Goal: Task Accomplishment & Management: Use online tool/utility

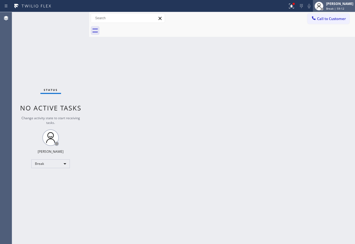
click at [337, 7] on span "Break | 59:12" at bounding box center [335, 9] width 18 height 4
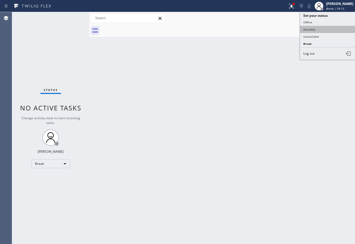
click at [317, 29] on button "Available" at bounding box center [327, 29] width 55 height 7
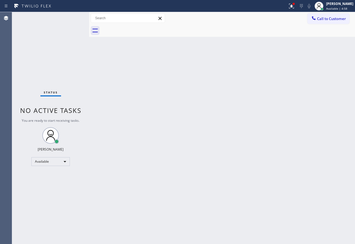
click at [203, 165] on div "Back to Dashboard Change Sender ID Customers Technicians Select a contact Outbo…" at bounding box center [222, 128] width 266 height 232
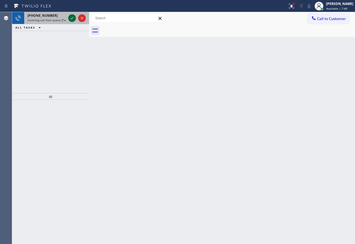
click at [70, 20] on icon at bounding box center [72, 18] width 7 height 7
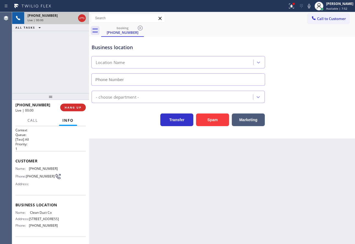
type input "[PHONE_NUMBER]"
click at [171, 45] on div "Business location" at bounding box center [178, 47] width 173 height 7
click at [76, 107] on span "HANG UP" at bounding box center [73, 108] width 17 height 4
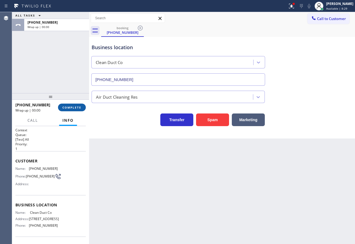
click at [76, 108] on span "COMPLETE" at bounding box center [71, 108] width 19 height 4
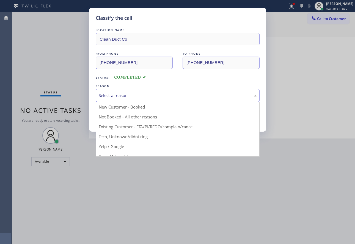
click at [140, 93] on div "Select a reason" at bounding box center [178, 95] width 158 height 6
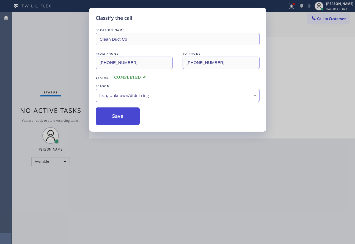
click at [113, 117] on button "Save" at bounding box center [118, 117] width 44 height 18
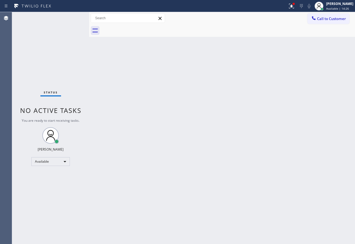
click at [258, 186] on div "Back to Dashboard Change Sender ID Customers Technicians Select a contact Outbo…" at bounding box center [222, 128] width 266 height 232
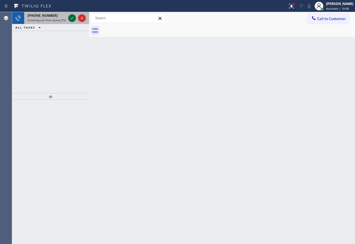
click at [72, 19] on icon at bounding box center [72, 18] width 3 height 2
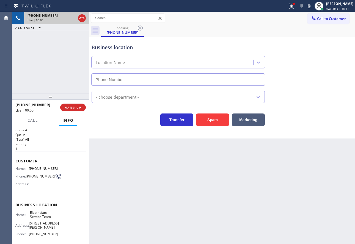
type input "[PHONE_NUMBER]"
click at [75, 109] on span "HANG UP" at bounding box center [73, 108] width 17 height 4
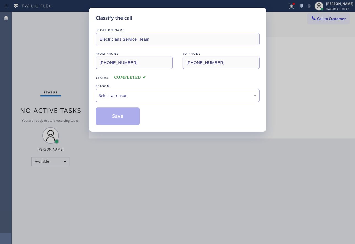
click at [145, 92] on div "Select a reason" at bounding box center [178, 95] width 158 height 6
click at [129, 115] on button "Save" at bounding box center [118, 117] width 44 height 18
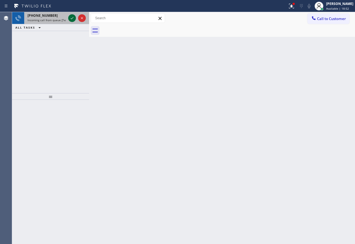
click at [72, 19] on icon at bounding box center [72, 18] width 7 height 7
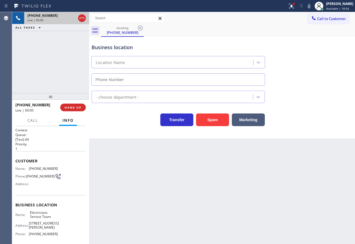
type input "[PHONE_NUMBER]"
drag, startPoint x: 80, startPoint y: 108, endPoint x: 122, endPoint y: 136, distance: 50.9
click at [122, 136] on div "Business location Electricians Service Team [PHONE_NUMBER] Electricians Transfe…" at bounding box center [222, 88] width 266 height 102
click at [80, 108] on span "HANG UP" at bounding box center [73, 108] width 17 height 4
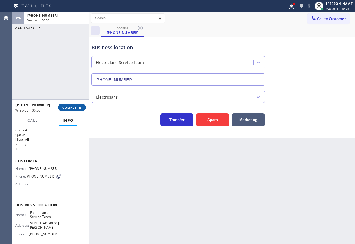
click at [80, 108] on span "COMPLETE" at bounding box center [71, 108] width 19 height 4
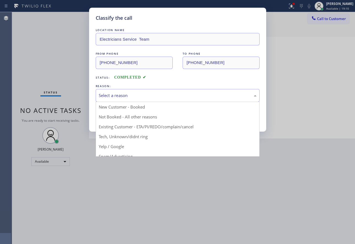
click at [118, 97] on div "Select a reason" at bounding box center [178, 95] width 158 height 6
drag, startPoint x: 117, startPoint y: 139, endPoint x: 125, endPoint y: 112, distance: 27.5
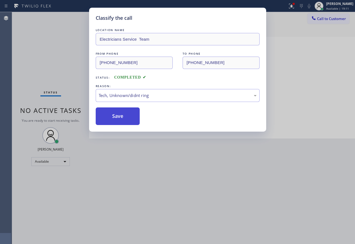
click at [125, 112] on button "Save" at bounding box center [118, 117] width 44 height 18
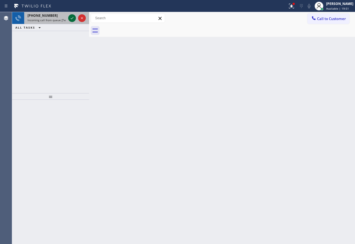
click at [70, 18] on icon at bounding box center [72, 18] width 7 height 7
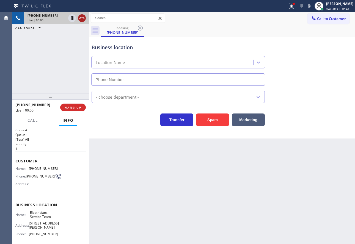
type input "[PHONE_NUMBER]"
click at [81, 18] on icon at bounding box center [82, 18] width 5 height 2
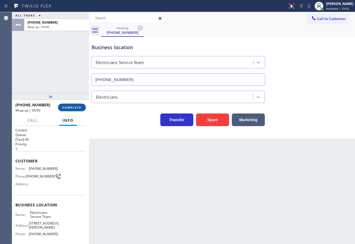
click at [75, 110] on button "COMPLETE" at bounding box center [72, 108] width 28 height 8
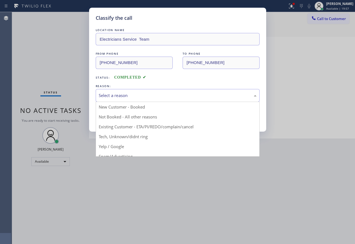
click at [141, 91] on div "Select a reason" at bounding box center [178, 95] width 164 height 13
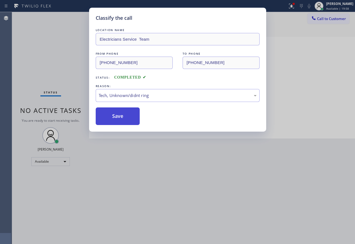
click at [125, 118] on button "Save" at bounding box center [118, 117] width 44 height 18
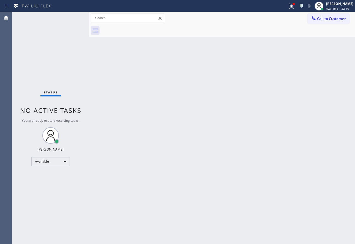
click at [233, 146] on div "Back to Dashboard Change Sender ID Customers Technicians Select a contact Outbo…" at bounding box center [222, 128] width 266 height 232
click at [179, 148] on div "Back to Dashboard Change Sender ID Customers Technicians Select a contact Outbo…" at bounding box center [222, 128] width 266 height 232
click at [160, 159] on div "Back to Dashboard Change Sender ID Customers Technicians Select a contact Outbo…" at bounding box center [222, 128] width 266 height 232
click at [144, 180] on div "Back to Dashboard Change Sender ID Customers Technicians Select a contact Outbo…" at bounding box center [222, 128] width 266 height 232
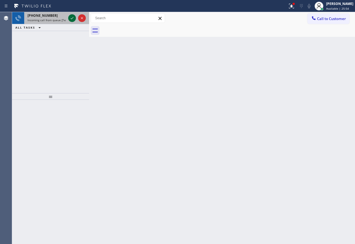
click at [70, 18] on icon at bounding box center [72, 18] width 7 height 7
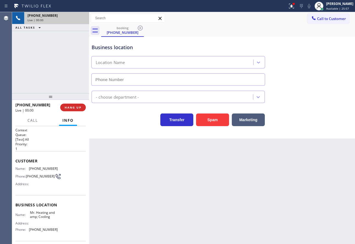
type input "[PHONE_NUMBER]"
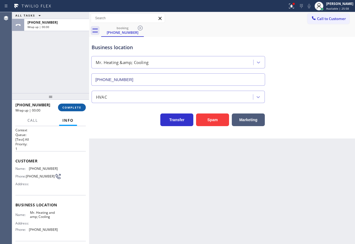
click at [61, 106] on button "COMPLETE" at bounding box center [72, 108] width 28 height 8
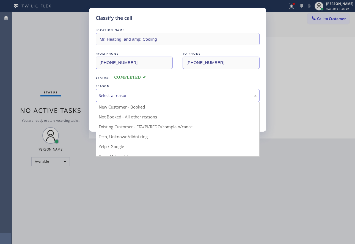
click at [152, 98] on div "Select a reason" at bounding box center [178, 95] width 158 height 6
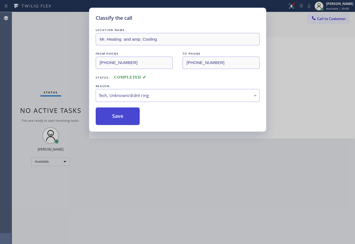
click at [123, 121] on button "Save" at bounding box center [118, 117] width 44 height 18
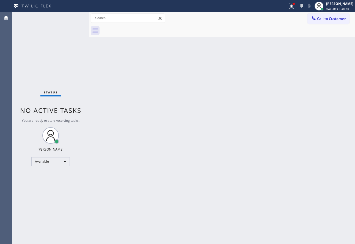
click at [247, 138] on div "Back to Dashboard Change Sender ID Customers Technicians Select a contact Outbo…" at bounding box center [222, 128] width 266 height 232
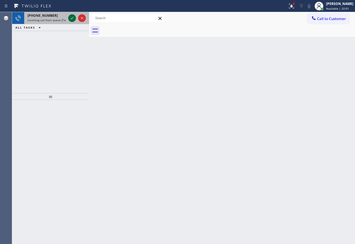
click at [70, 19] on icon at bounding box center [72, 18] width 7 height 7
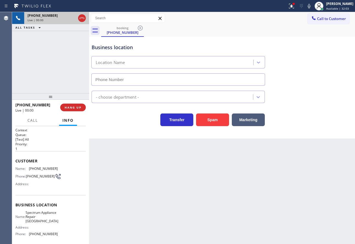
type input "[PHONE_NUMBER]"
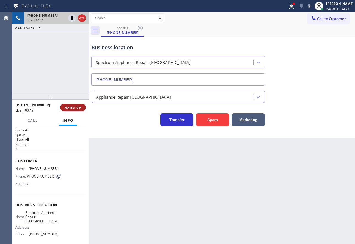
click at [76, 109] on span "HANG UP" at bounding box center [73, 108] width 17 height 4
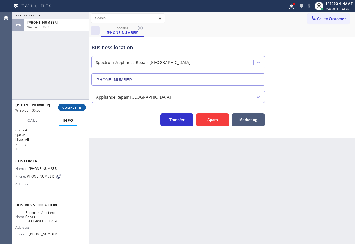
click at [76, 109] on span "COMPLETE" at bounding box center [71, 108] width 19 height 4
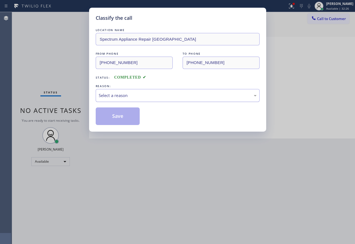
drag, startPoint x: 143, startPoint y: 102, endPoint x: 142, endPoint y: 97, distance: 5.3
click at [142, 97] on div "LOCATION NAME Spectrum Appliance Repair [GEOGRAPHIC_DATA] FROM PHONE [PHONE_NUM…" at bounding box center [178, 76] width 164 height 98
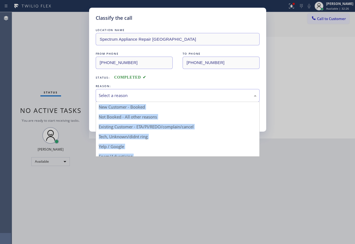
click at [142, 93] on div "Select a reason" at bounding box center [178, 95] width 158 height 6
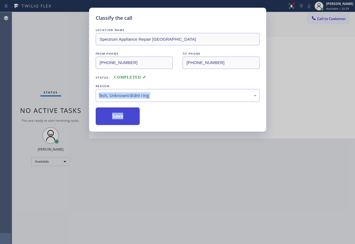
click at [124, 119] on button "Save" at bounding box center [118, 117] width 44 height 18
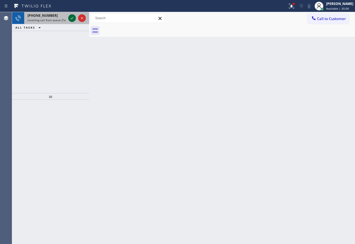
click at [75, 17] on icon at bounding box center [72, 18] width 7 height 7
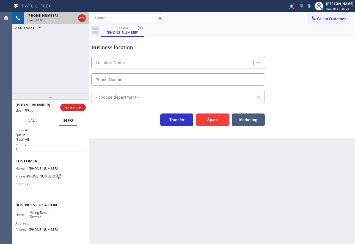
type input "[PHONE_NUMBER]"
click at [75, 108] on span "HANG UP" at bounding box center [73, 108] width 17 height 4
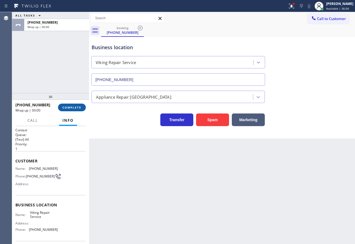
click at [78, 108] on span "COMPLETE" at bounding box center [71, 108] width 19 height 4
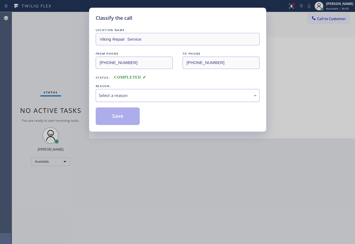
click at [140, 91] on div "Select a reason" at bounding box center [178, 95] width 164 height 13
click at [116, 104] on div "LOCATION NAME Viking Repair Service FROM PHONE [PHONE_NUMBER] TO PHONE [PHONE_N…" at bounding box center [178, 76] width 164 height 98
click at [115, 114] on button "Save" at bounding box center [118, 117] width 44 height 18
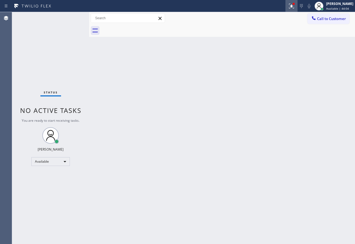
click at [295, 6] on icon at bounding box center [291, 6] width 7 height 7
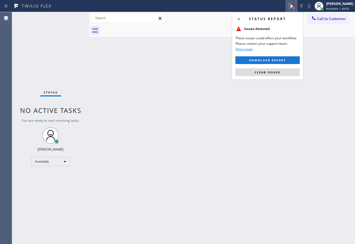
click at [273, 70] on button "Clear issues" at bounding box center [268, 73] width 64 height 8
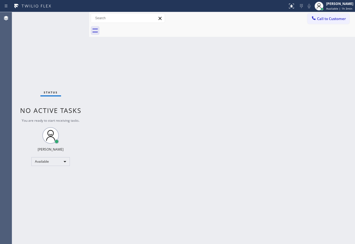
click at [265, 139] on div "Back to Dashboard Change Sender ID Customers Technicians Select a contact Outbo…" at bounding box center [222, 128] width 266 height 232
click at [200, 170] on div "Back to Dashboard Change Sender ID Customers Technicians Select a contact Outbo…" at bounding box center [222, 128] width 266 height 232
click at [233, 108] on div "Back to Dashboard Change Sender ID Customers Technicians Select a contact Outbo…" at bounding box center [222, 128] width 266 height 232
click at [335, 9] on span "Available | 1h 13min" at bounding box center [340, 9] width 28 height 4
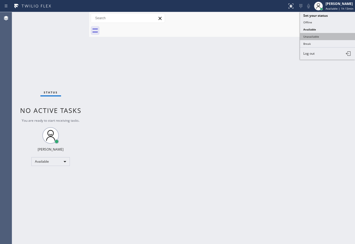
click at [319, 36] on button "Unavailable" at bounding box center [327, 36] width 55 height 7
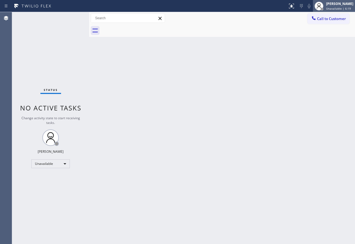
click at [332, 4] on div "[PERSON_NAME]" at bounding box center [339, 3] width 27 height 5
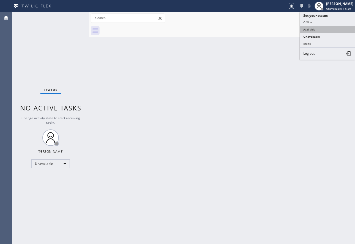
click at [317, 31] on button "Available" at bounding box center [327, 29] width 55 height 7
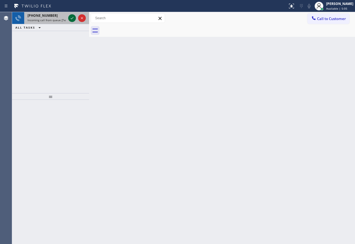
click at [70, 17] on icon at bounding box center [72, 18] width 7 height 7
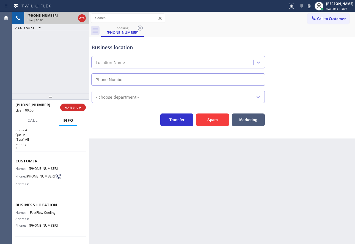
type input "[PHONE_NUMBER]"
click at [77, 106] on span "HANG UP" at bounding box center [73, 108] width 17 height 4
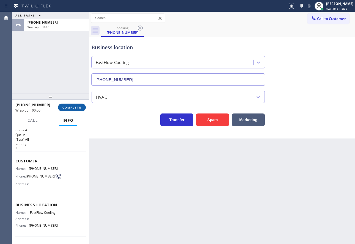
click at [77, 106] on span "COMPLETE" at bounding box center [71, 108] width 19 height 4
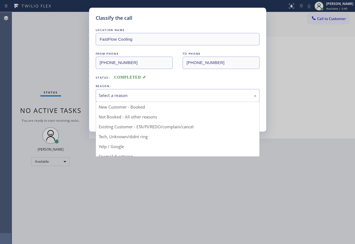
click at [136, 96] on div "Select a reason" at bounding box center [178, 95] width 158 height 6
drag, startPoint x: 123, startPoint y: 157, endPoint x: 124, endPoint y: 143, distance: 14.1
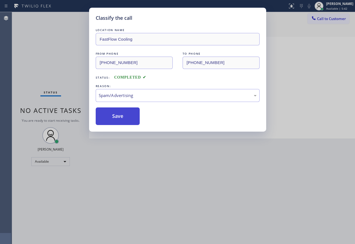
click at [122, 114] on button "Save" at bounding box center [118, 117] width 44 height 18
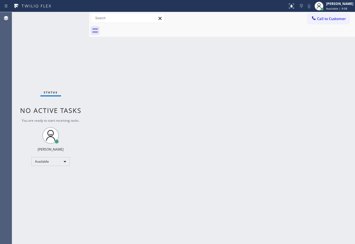
click at [196, 149] on div "Back to Dashboard Change Sender ID Customers Technicians Select a contact Outbo…" at bounding box center [222, 128] width 266 height 232
click at [297, 135] on div "Back to Dashboard Change Sender ID Customers Technicians Select a contact Outbo…" at bounding box center [222, 128] width 266 height 232
click at [303, 57] on div "Back to Dashboard Change Sender ID Customers Technicians Select a contact Outbo…" at bounding box center [222, 128] width 266 height 232
click at [335, 6] on div "[PERSON_NAME] Available | 43:01" at bounding box center [340, 6] width 30 height 10
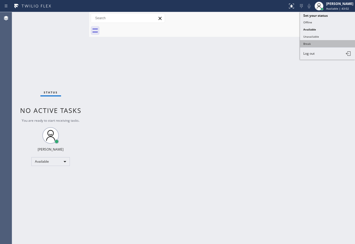
click at [313, 43] on button "Break" at bounding box center [327, 43] width 55 height 7
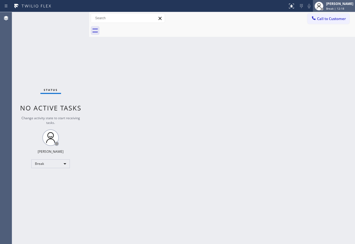
click at [342, 7] on span "Break | 12:18" at bounding box center [335, 9] width 18 height 4
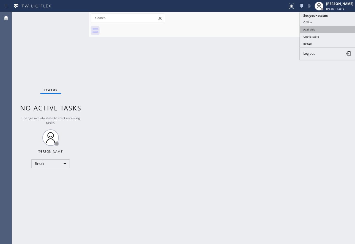
click at [326, 30] on button "Available" at bounding box center [327, 29] width 55 height 7
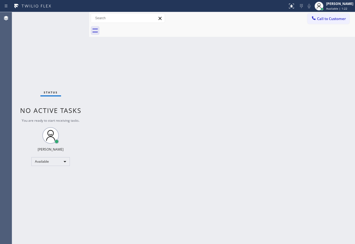
click at [251, 130] on div "Back to Dashboard Change Sender ID Customers Technicians Select a contact Outbo…" at bounding box center [222, 128] width 266 height 232
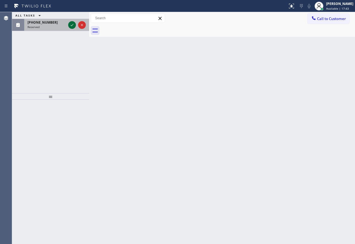
click at [73, 24] on icon at bounding box center [72, 25] width 7 height 7
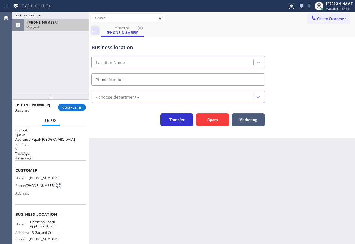
type input "[PHONE_NUMBER]"
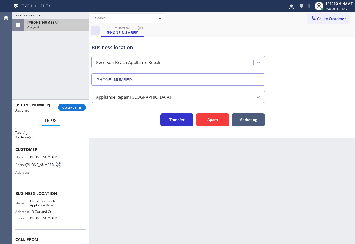
scroll to position [51, 0]
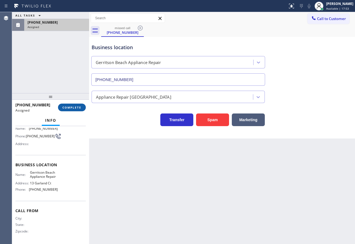
click at [66, 110] on button "COMPLETE" at bounding box center [72, 108] width 28 height 8
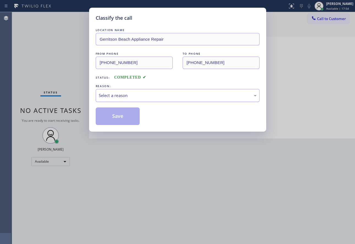
click at [147, 94] on div "Select a reason" at bounding box center [178, 95] width 158 height 6
click at [117, 119] on button "Save" at bounding box center [118, 117] width 44 height 18
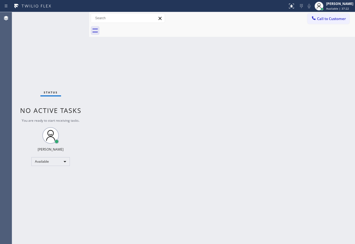
click at [311, 123] on div "Back to Dashboard Change Sender ID Customers Technicians Select a contact Outbo…" at bounding box center [222, 128] width 266 height 232
